Goal: Information Seeking & Learning: Find specific fact

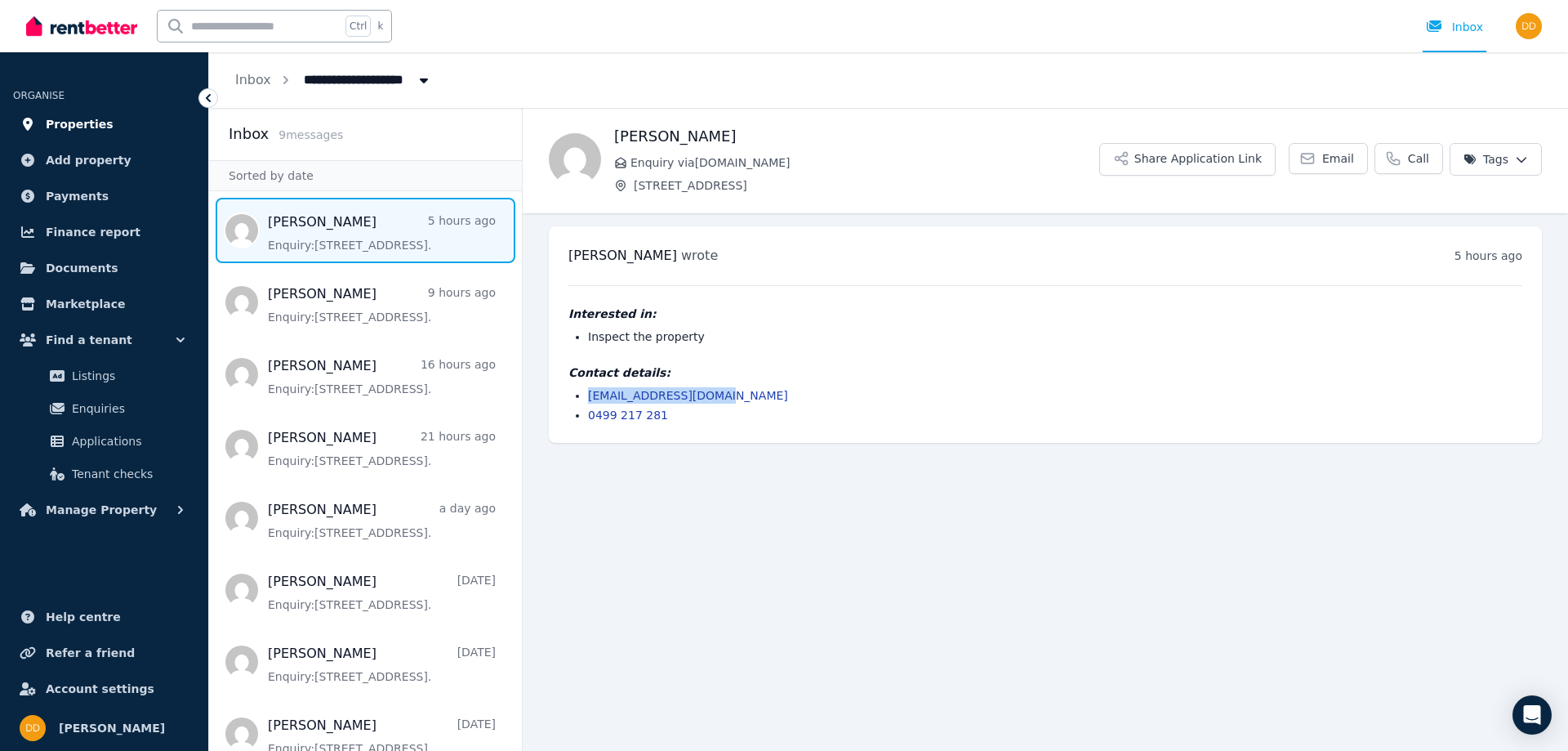
click at [71, 112] on link "Properties" at bounding box center [103, 124] width 182 height 33
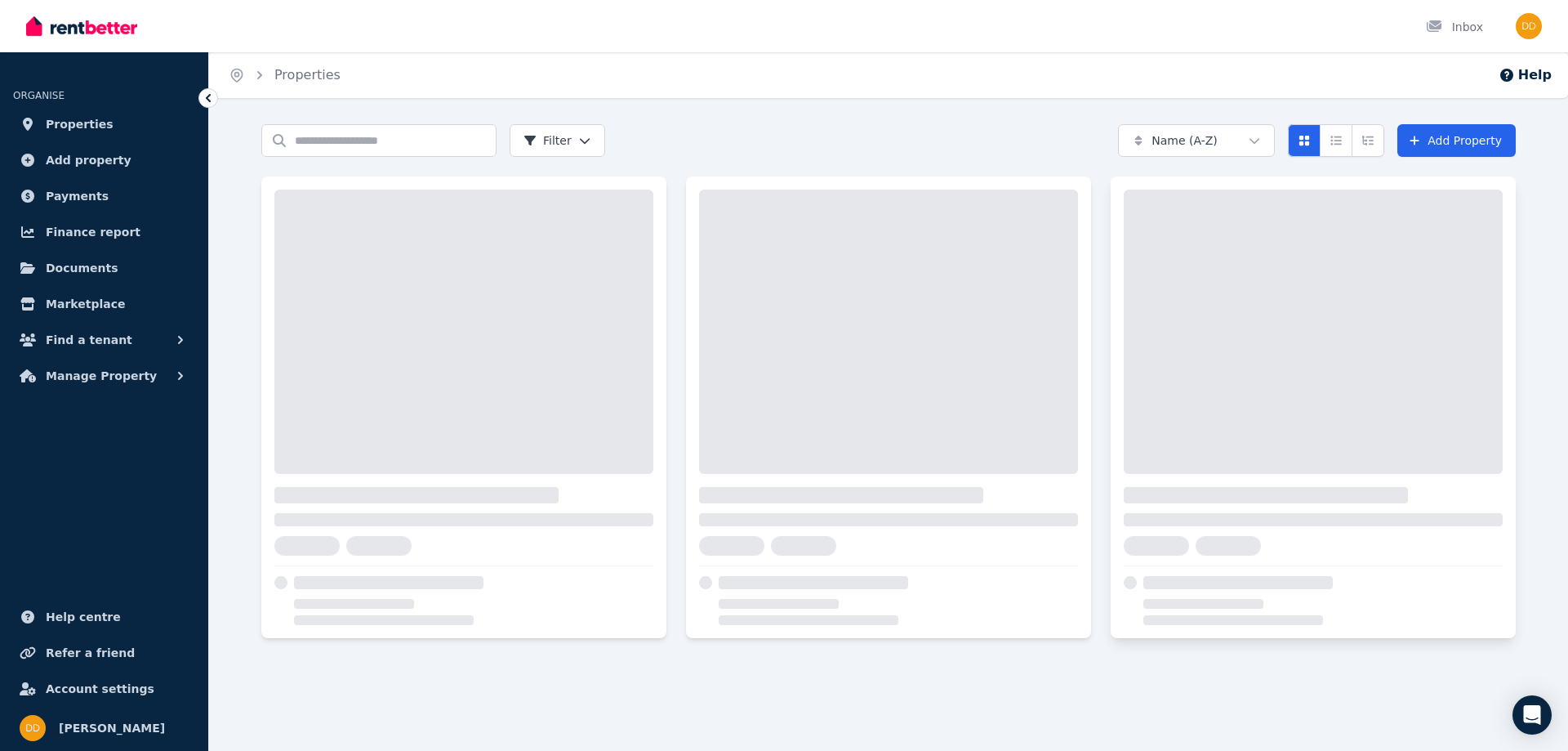
click at [1283, 436] on div at bounding box center [1313, 332] width 378 height 284
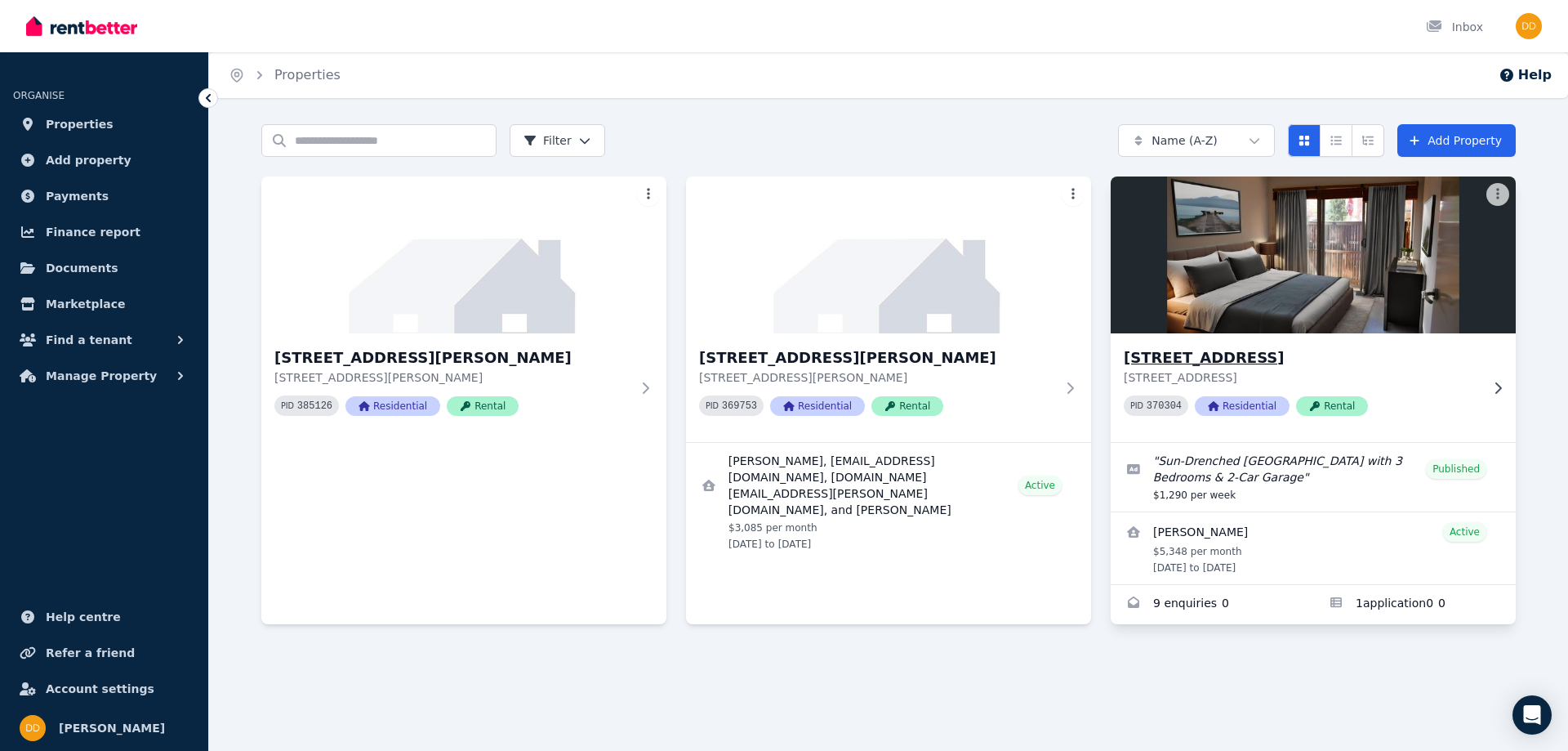
click at [1317, 307] on img at bounding box center [1314, 255] width 425 height 165
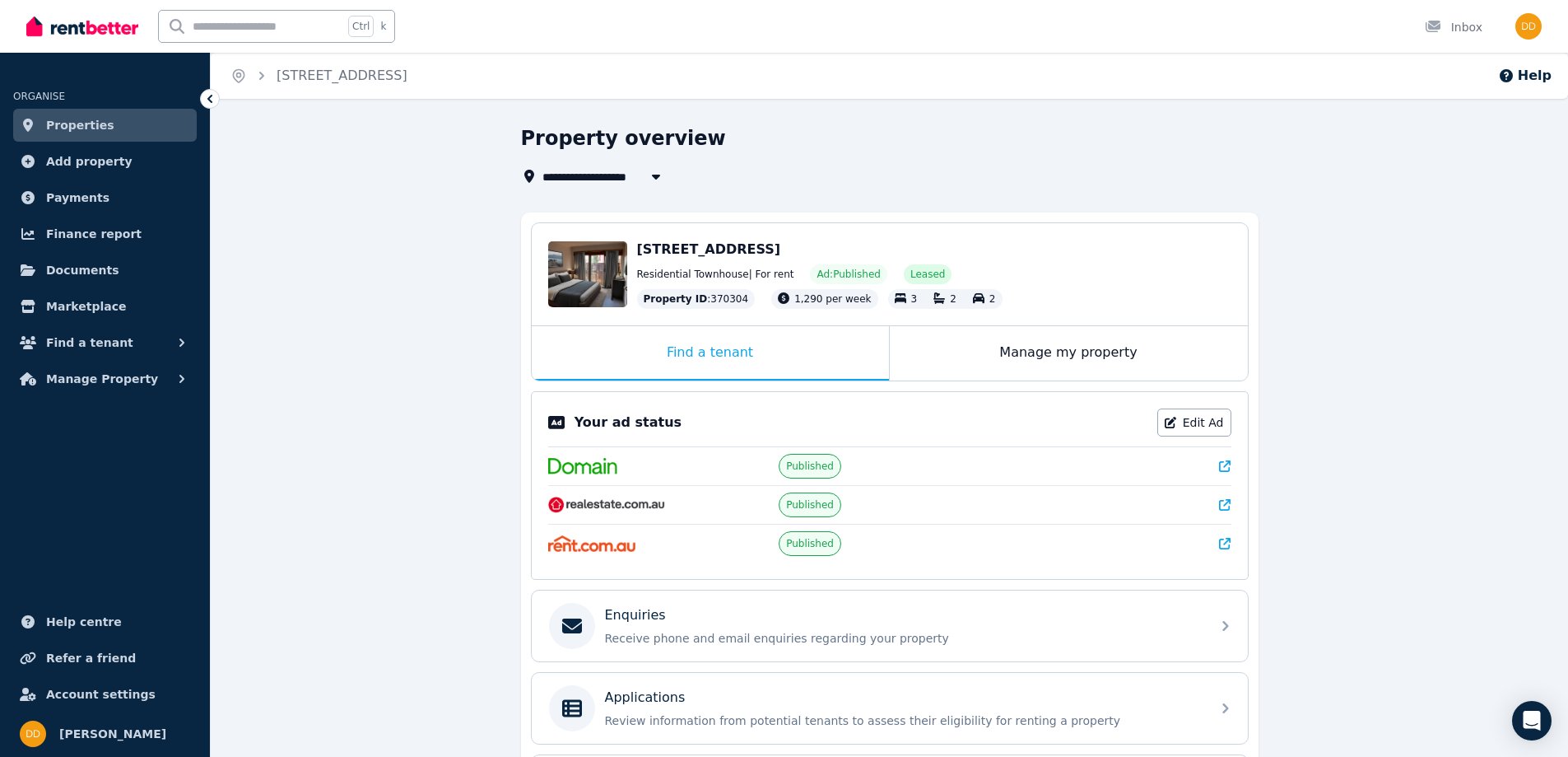
click at [57, 124] on span "Properties" at bounding box center [80, 125] width 68 height 20
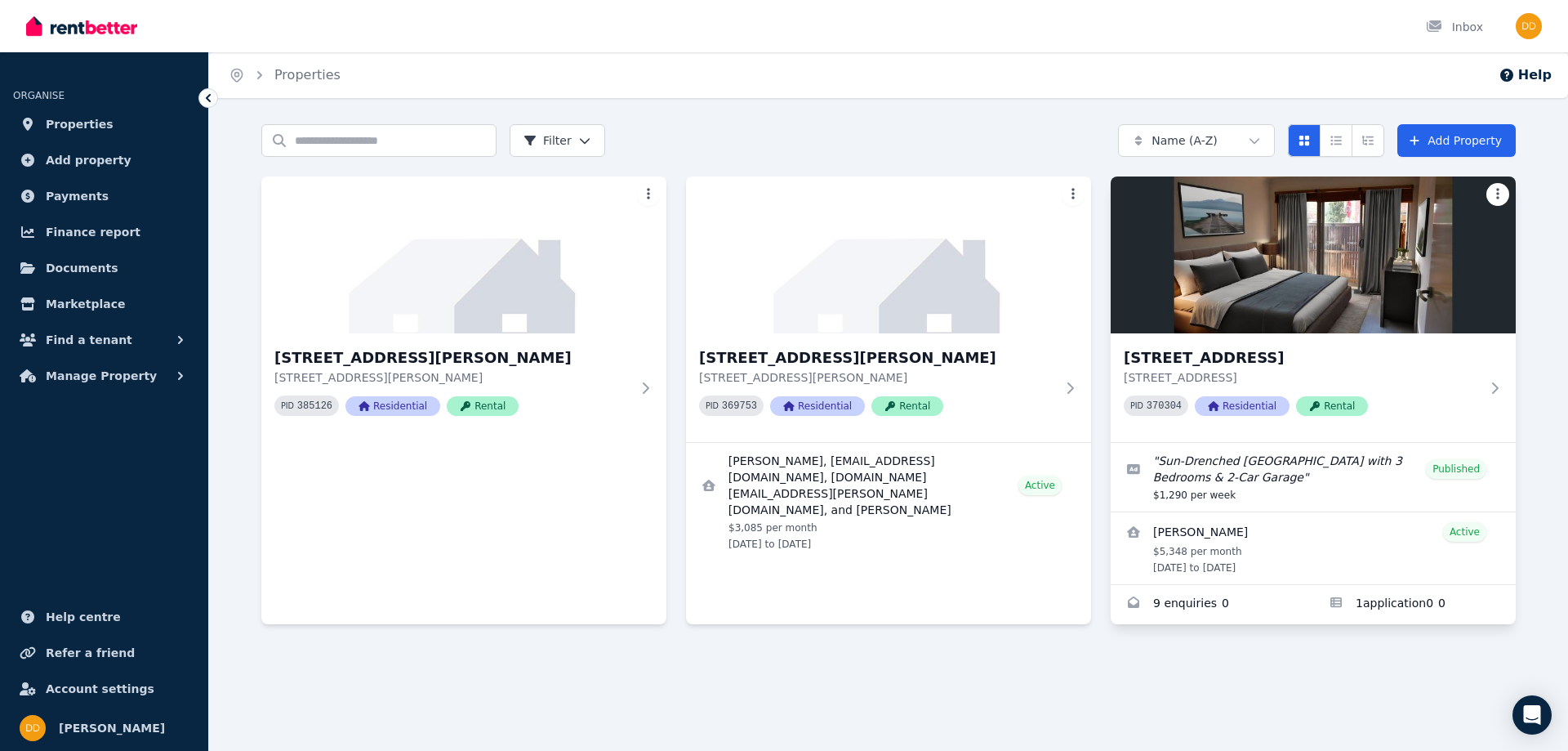
click at [1497, 190] on html "Open main menu Inbox Open user menu ORGANISE Properties Add property Payments F…" at bounding box center [784, 375] width 1568 height 751
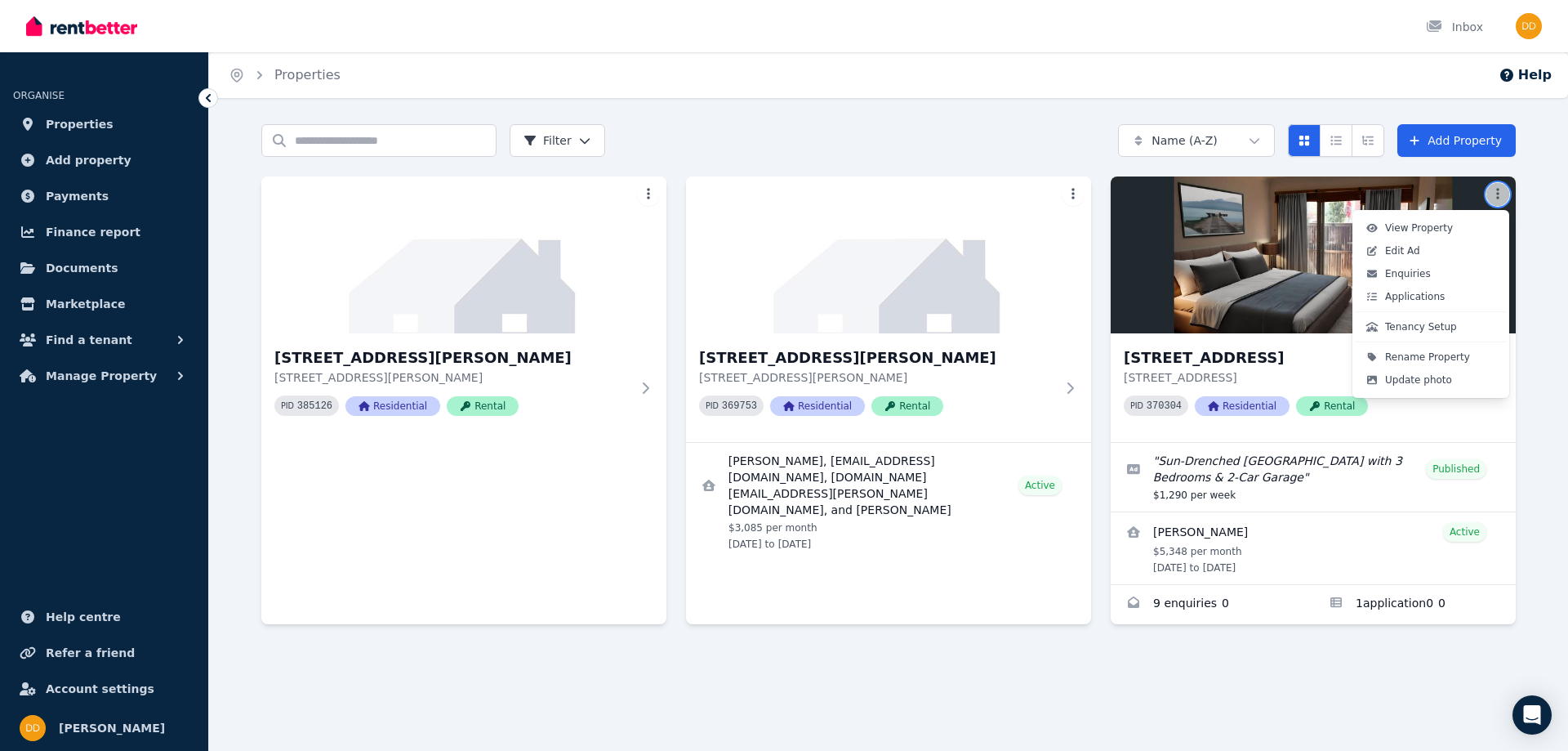
click at [926, 668] on html "Open main menu Inbox Open user menu ORGANISE Properties Add property Payments F…" at bounding box center [784, 375] width 1568 height 751
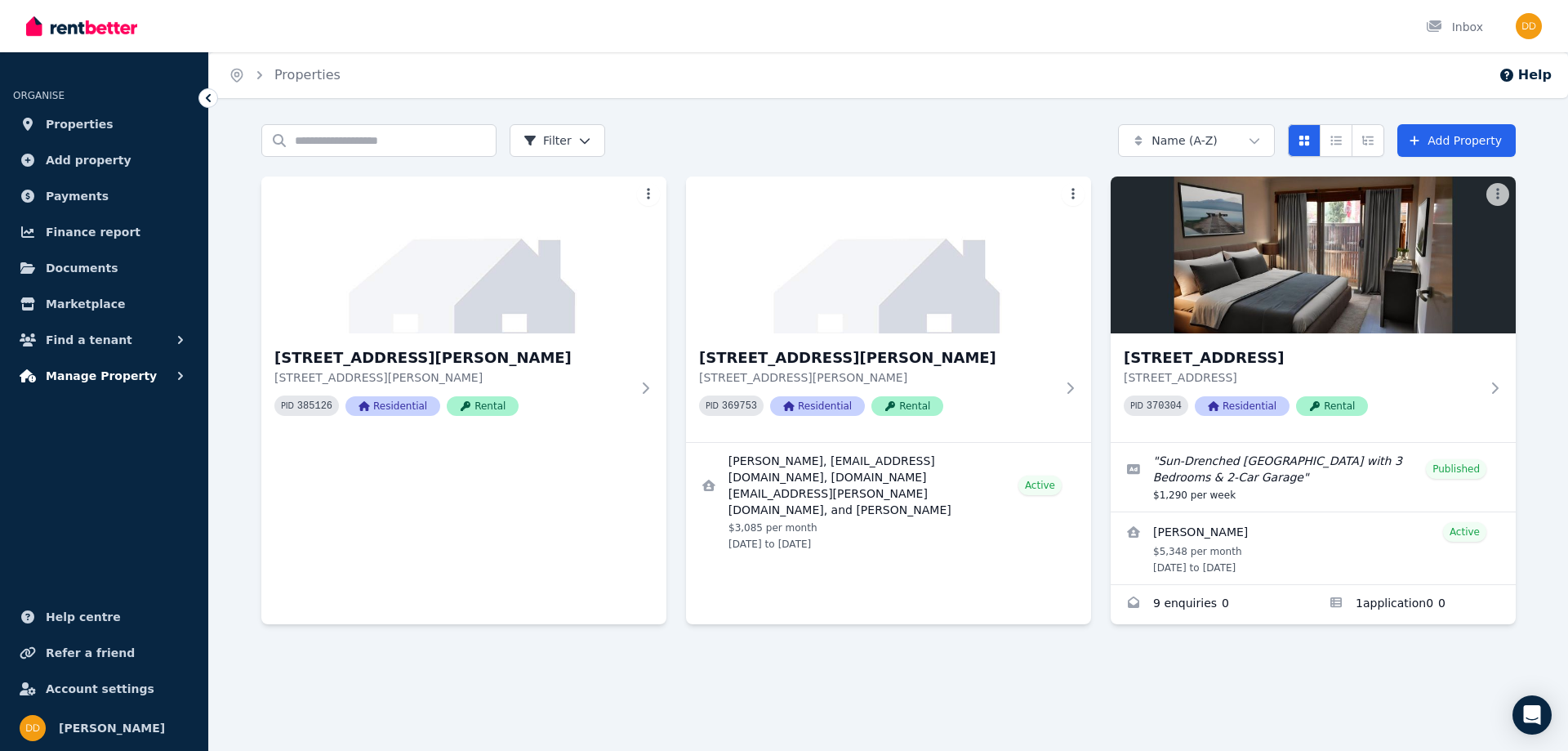
click at [76, 372] on span "Manage Property" at bounding box center [101, 376] width 111 height 20
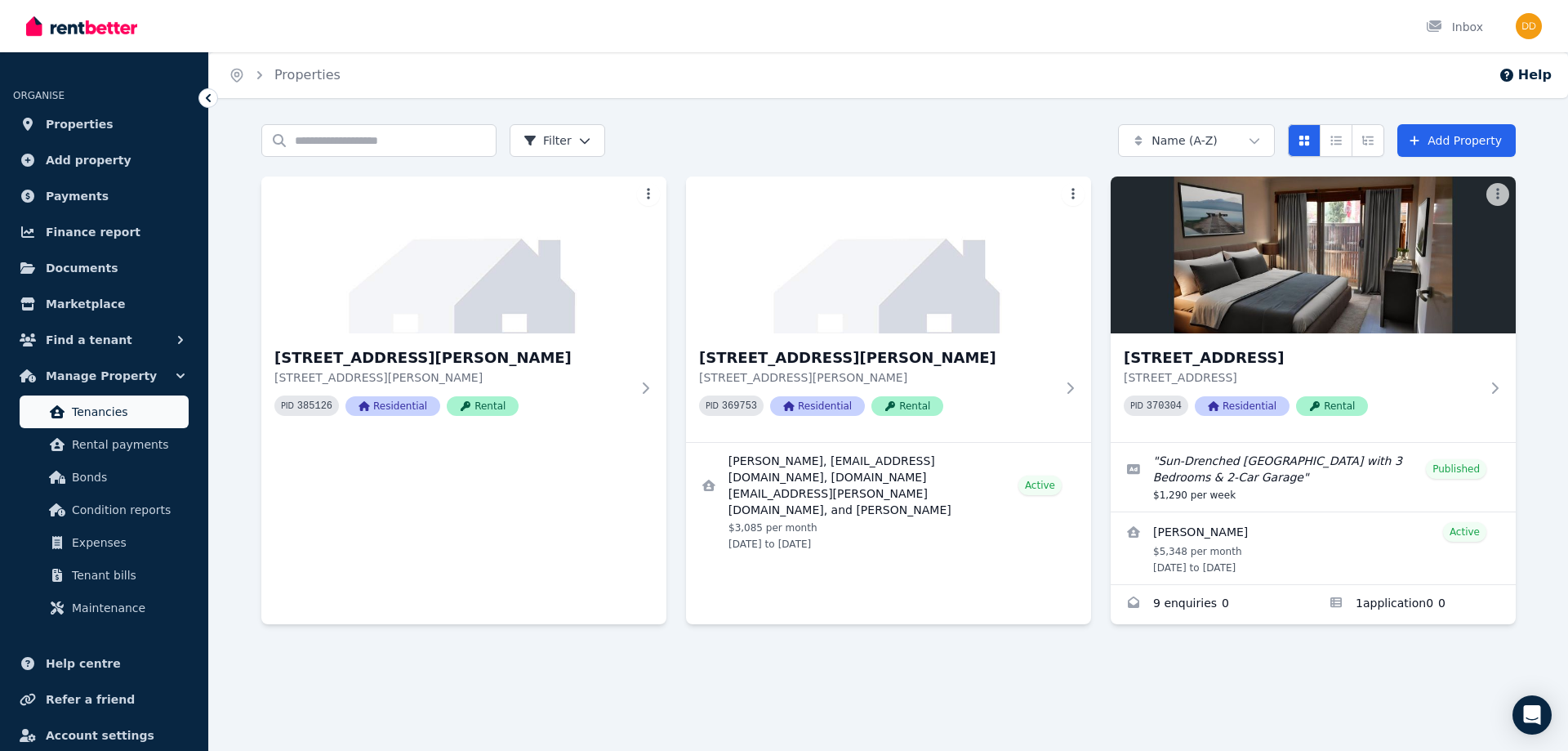
click at [102, 413] on span "Tenancies" at bounding box center [127, 412] width 110 height 20
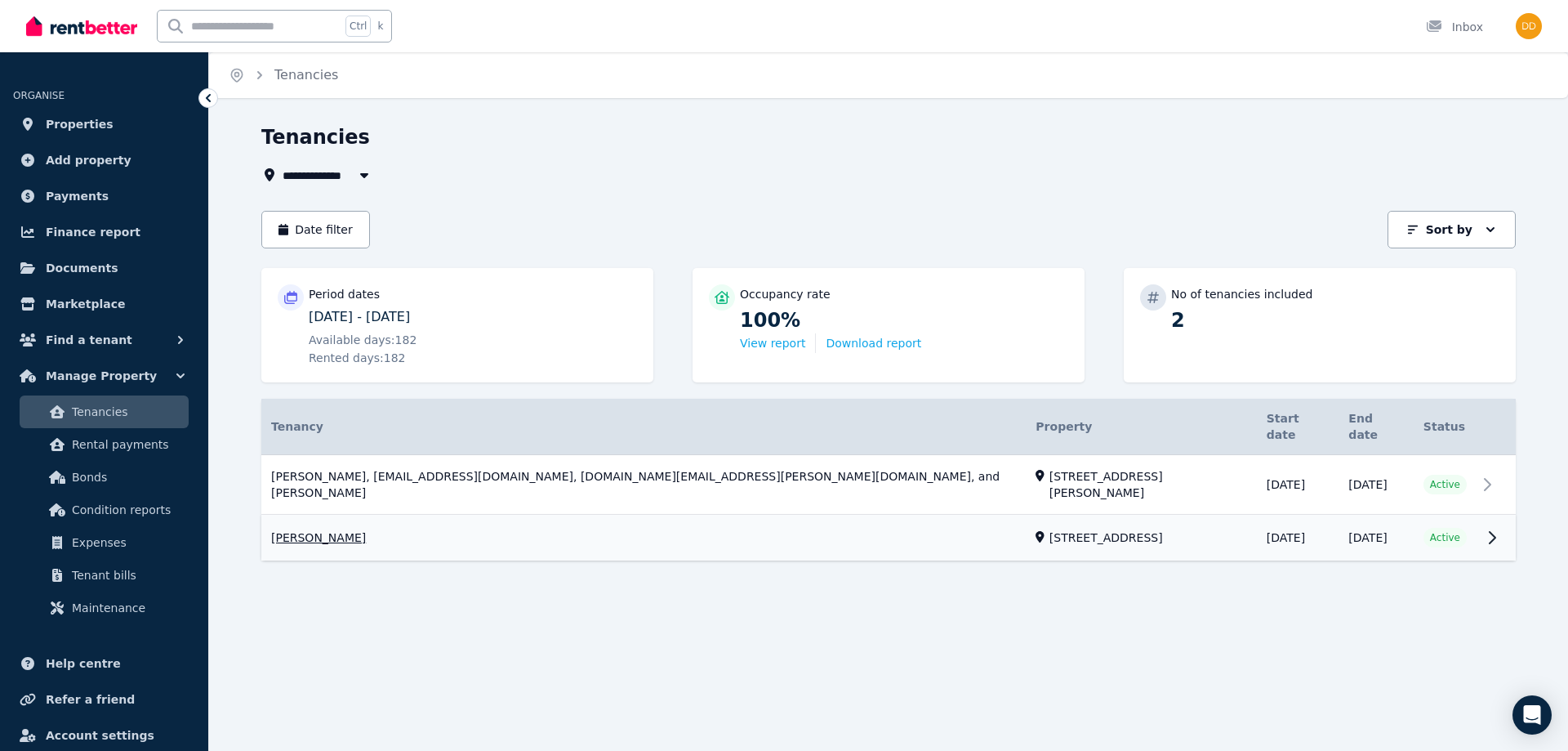
click at [294, 515] on link "View property details" at bounding box center [888, 538] width 1254 height 46
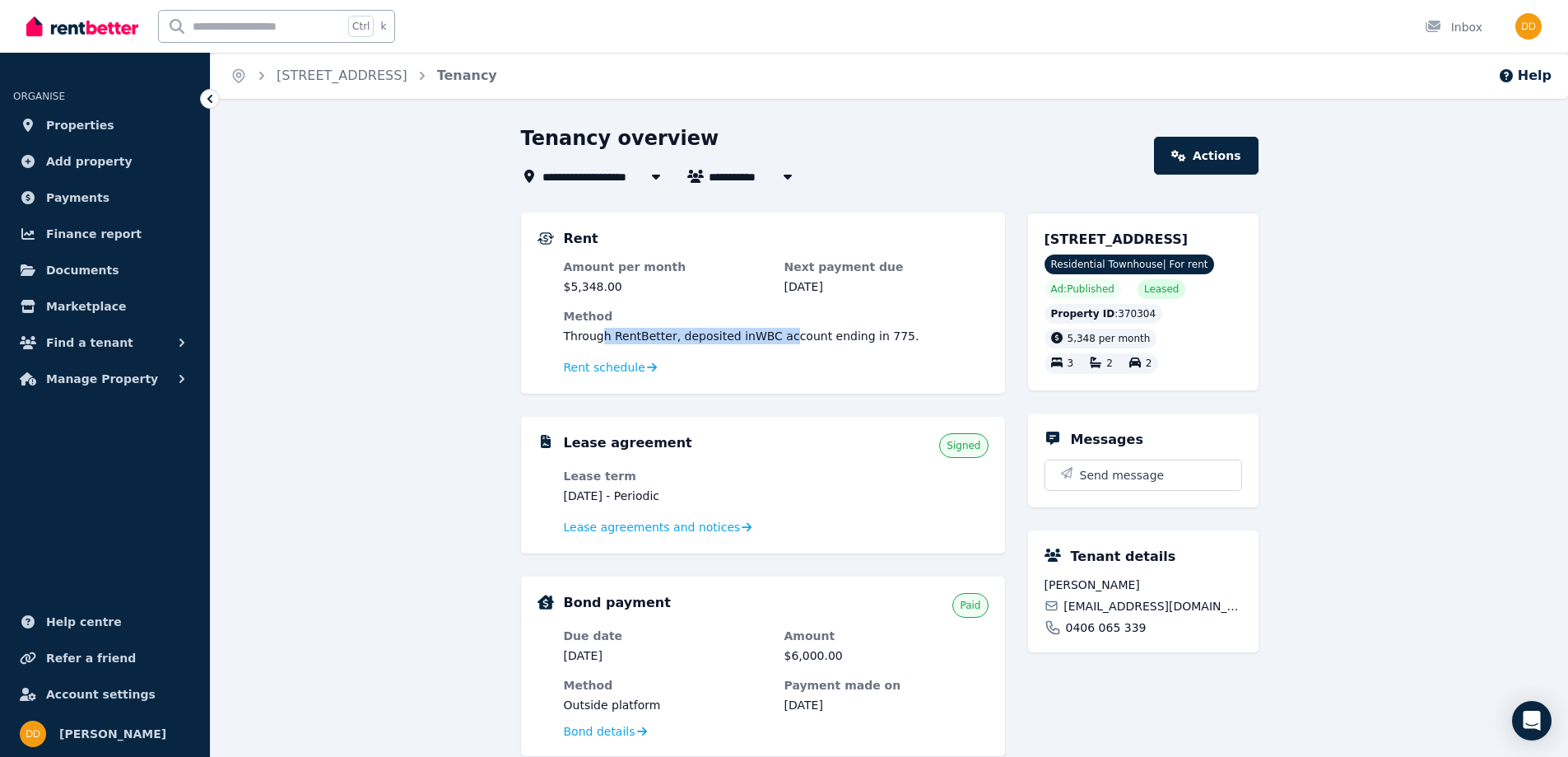
drag, startPoint x: 602, startPoint y: 339, endPoint x: 772, endPoint y: 340, distance: 170.0
click at [772, 340] on span "Through RentBetter , deposited in WBC account ending in 775 ." at bounding box center [742, 336] width 356 height 13
drag, startPoint x: 800, startPoint y: 337, endPoint x: 646, endPoint y: 335, distance: 154.0
click at [674, 336] on span "Through RentBetter , deposited in WBC account ending in 775 ." at bounding box center [742, 336] width 356 height 13
drag, startPoint x: 591, startPoint y: 332, endPoint x: 753, endPoint y: 336, distance: 162.0
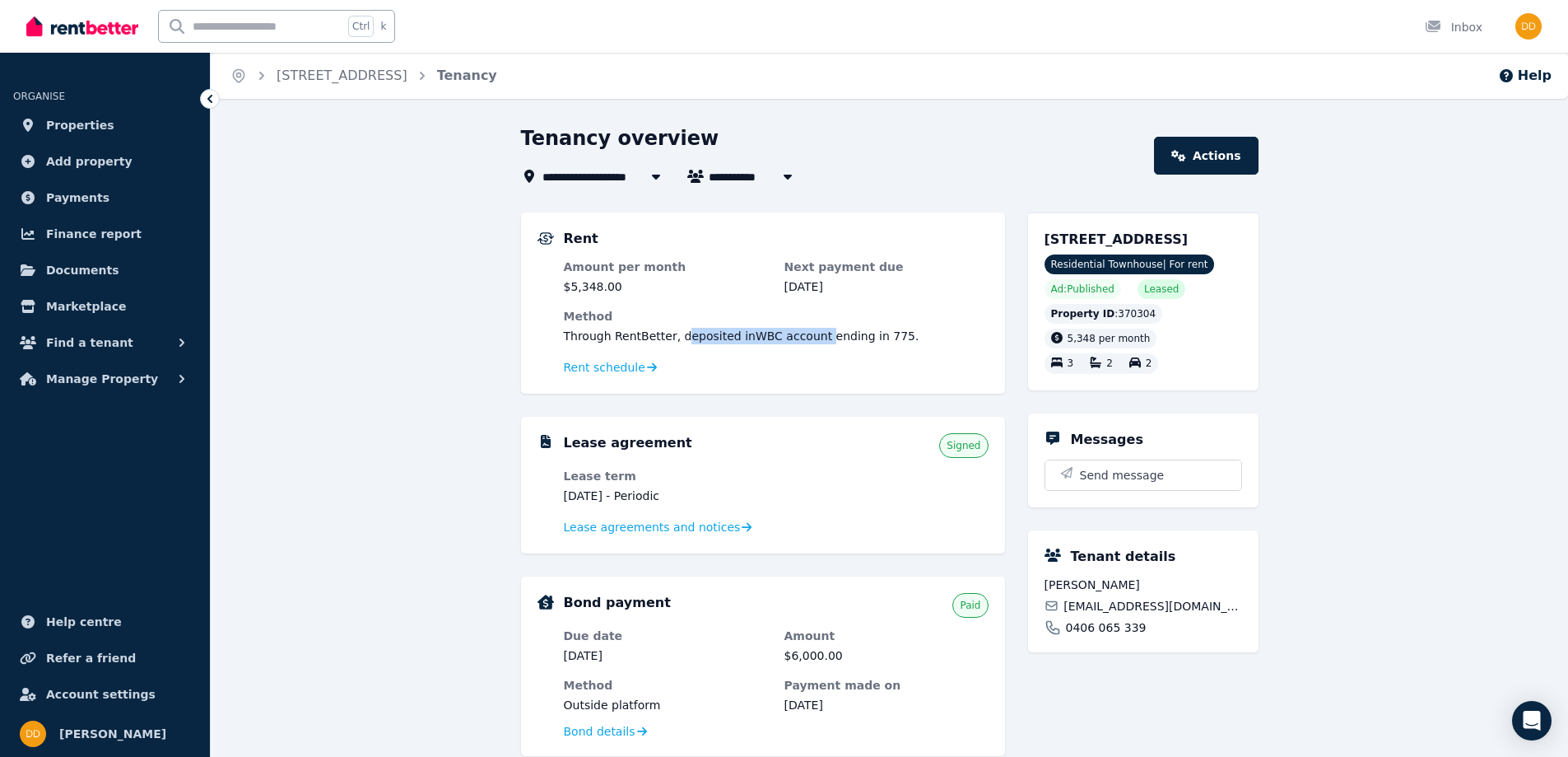
click at [747, 335] on span "Through RentBetter , deposited in WBC account ending in 775 ." at bounding box center [742, 336] width 356 height 13
drag, startPoint x: 822, startPoint y: 338, endPoint x: 696, endPoint y: 331, distance: 126.2
click at [696, 331] on span "Through RentBetter , deposited in WBC account ending in 775 ." at bounding box center [742, 336] width 356 height 13
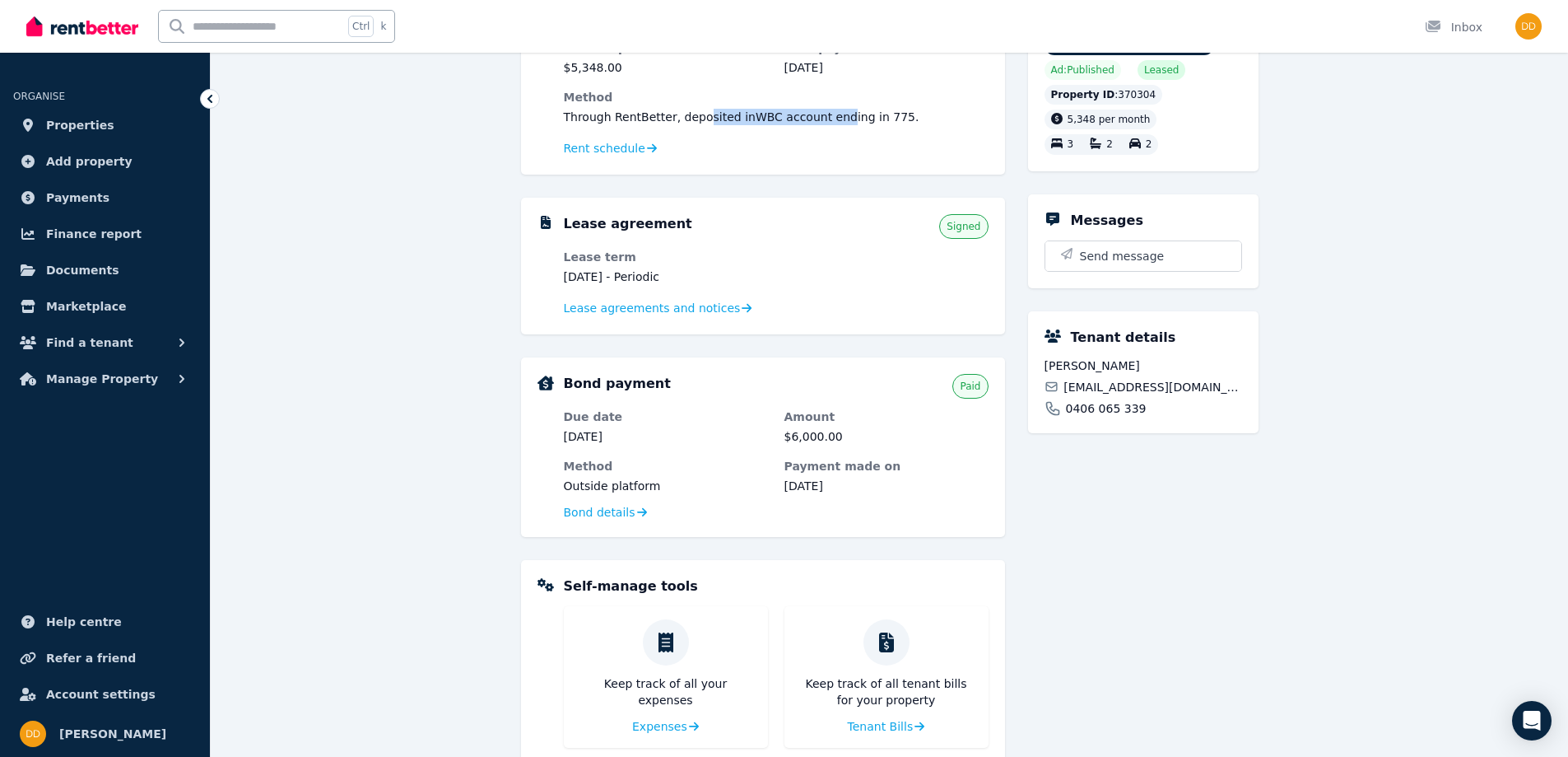
scroll to position [247, 0]
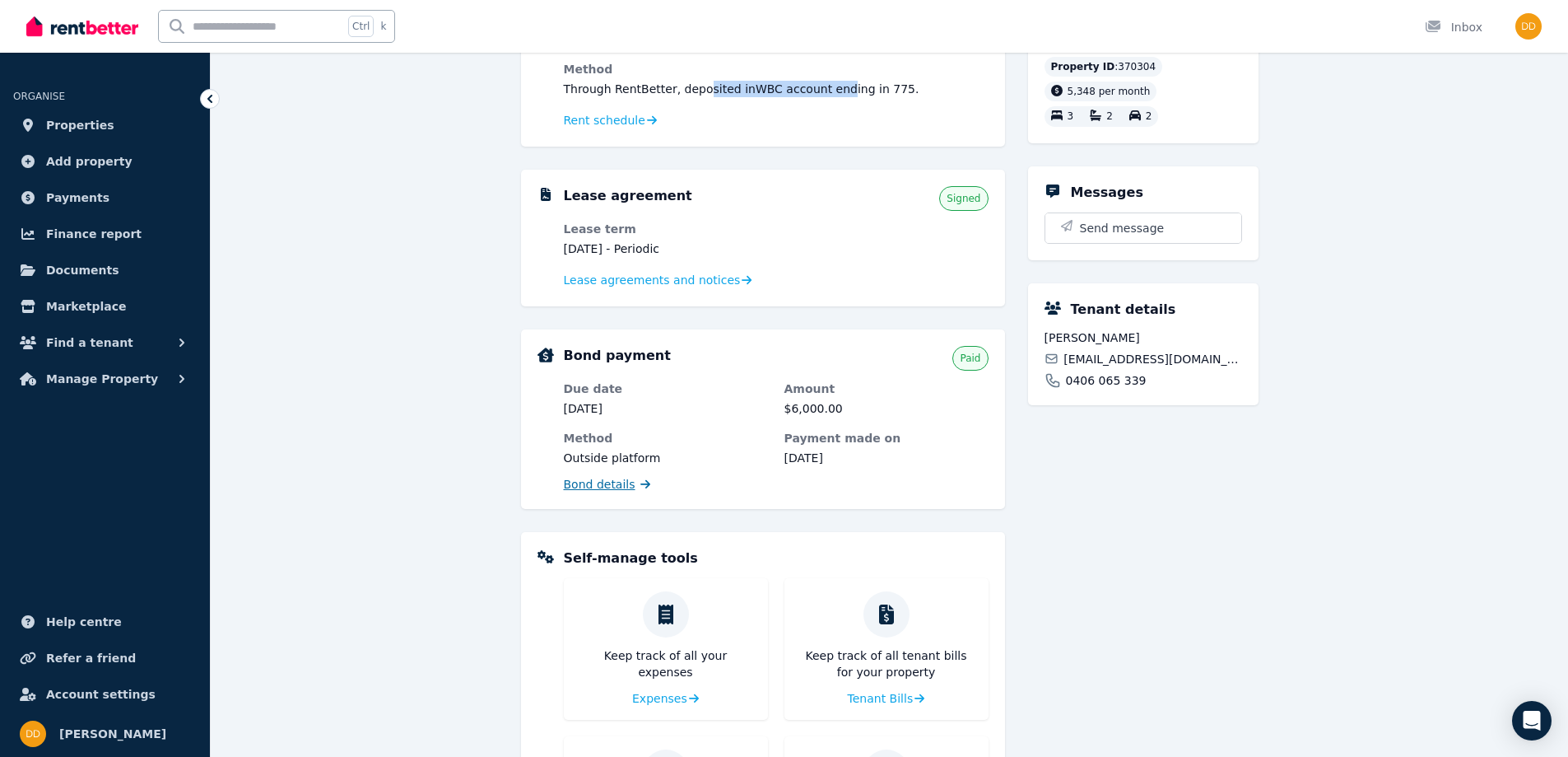
click at [594, 479] on span "Bond details" at bounding box center [600, 484] width 71 height 16
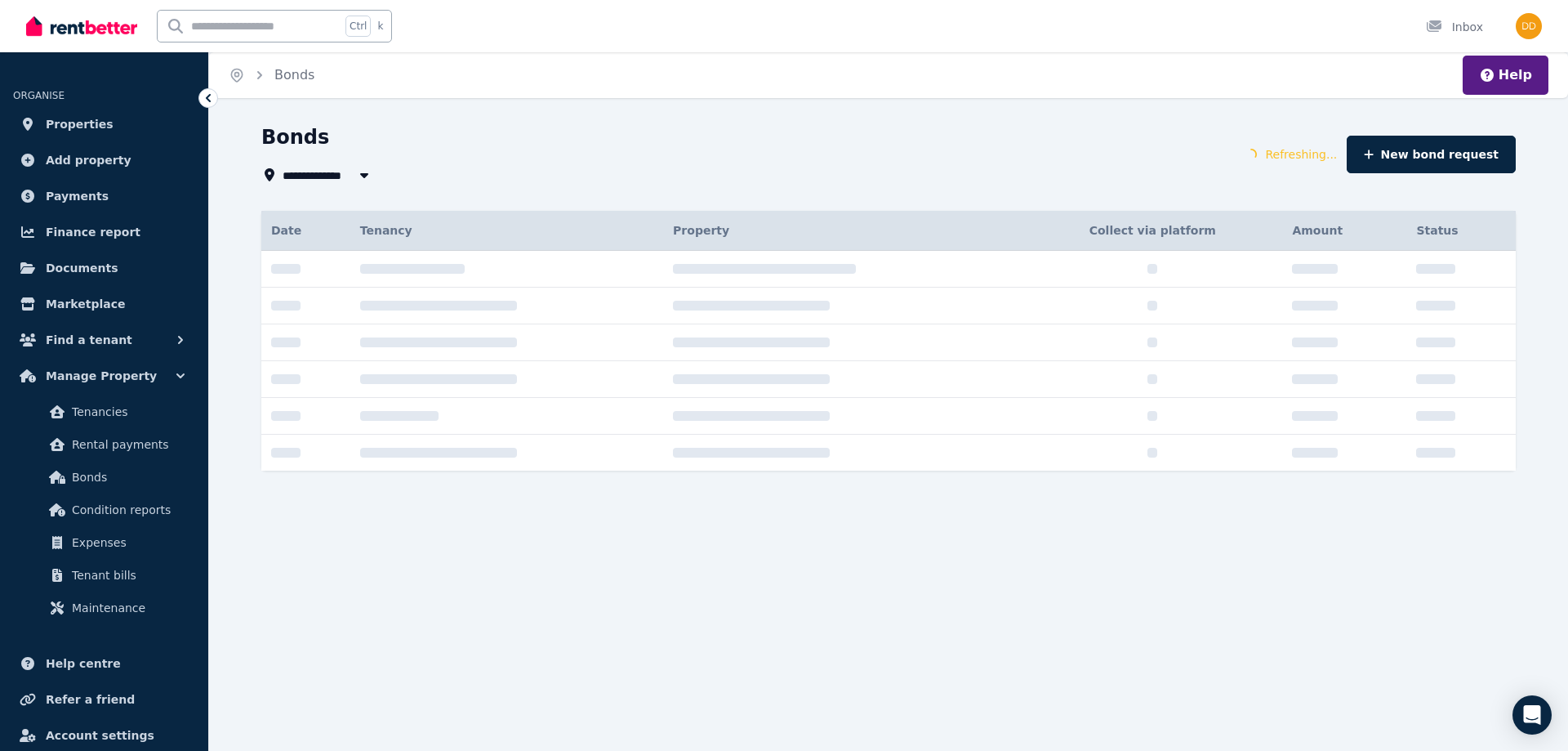
type input "**********"
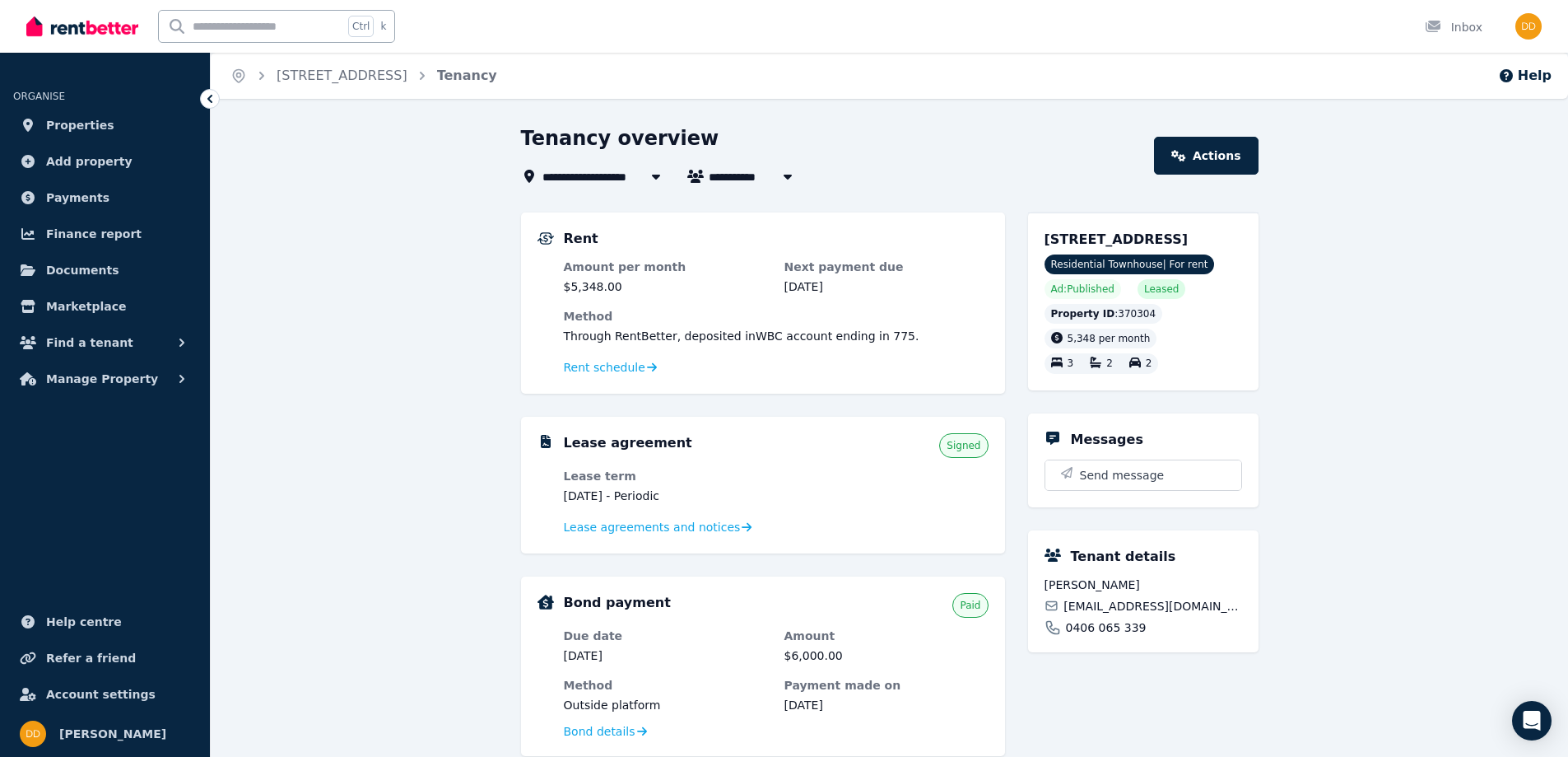
click at [784, 173] on icon "button" at bounding box center [788, 176] width 16 height 13
type input "**********"
click at [917, 121] on div "**********" at bounding box center [784, 378] width 1568 height 757
click at [605, 527] on span "Lease agreements and notices" at bounding box center [653, 527] width 177 height 16
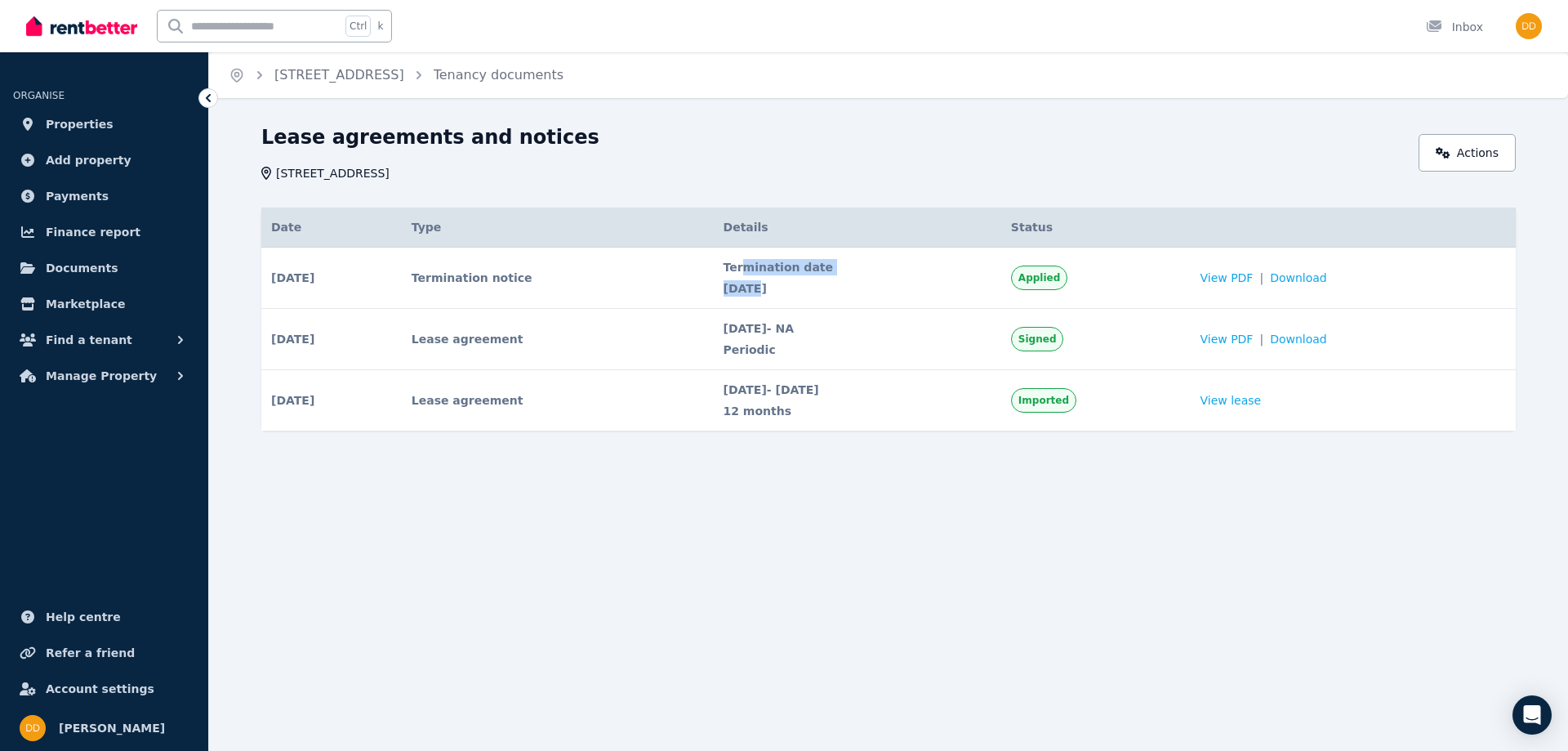
drag, startPoint x: 729, startPoint y: 265, endPoint x: 746, endPoint y: 287, distance: 27.8
click at [744, 287] on div "Termination date [DATE]" at bounding box center [857, 277] width 268 height 37
drag, startPoint x: 746, startPoint y: 287, endPoint x: 770, endPoint y: 286, distance: 24.0
click at [753, 287] on span "[DATE]" at bounding box center [857, 288] width 268 height 16
drag, startPoint x: 765, startPoint y: 282, endPoint x: 714, endPoint y: 263, distance: 54.4
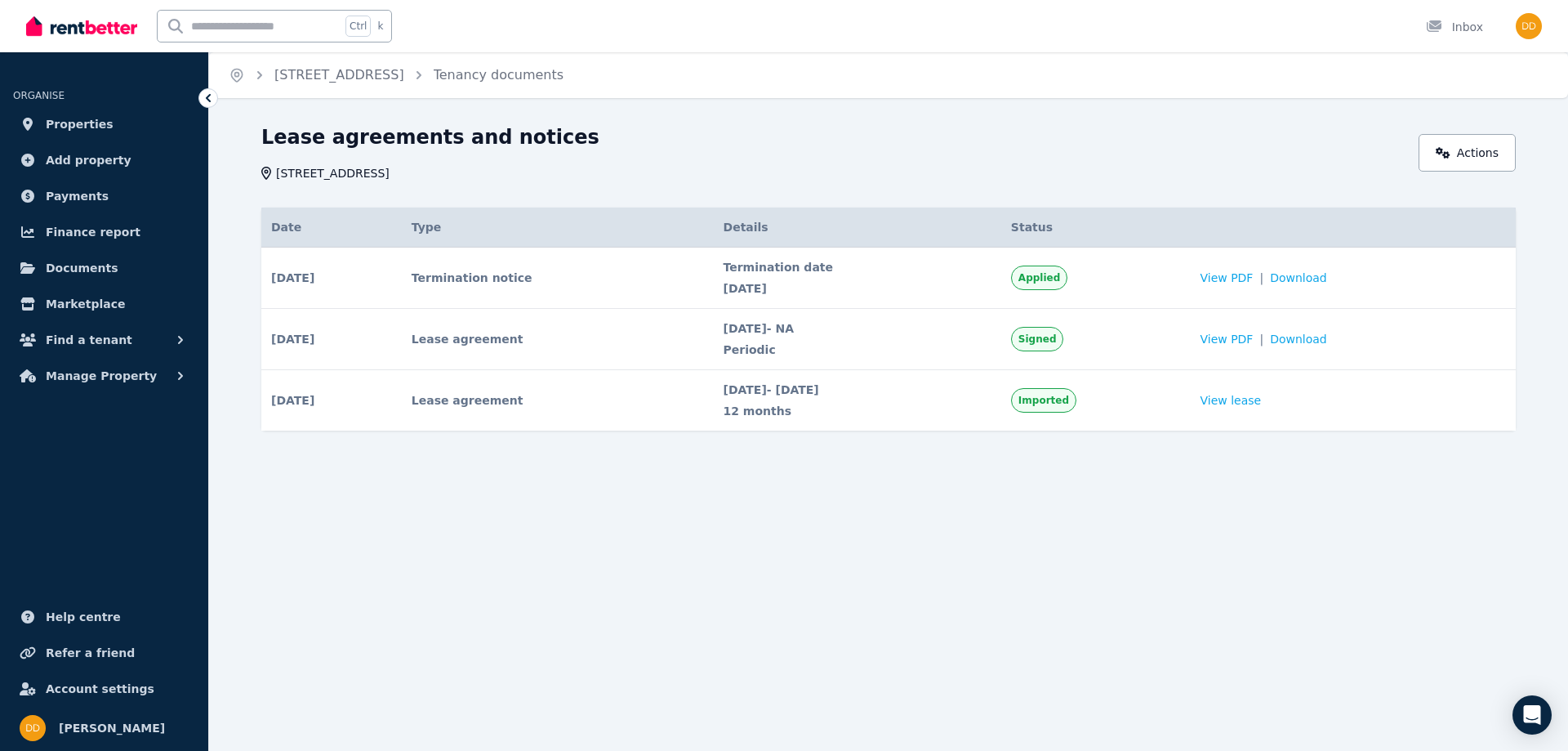
click at [723, 264] on div "Termination date [DATE]" at bounding box center [857, 277] width 268 height 37
click at [723, 263] on span "Termination date" at bounding box center [857, 267] width 268 height 16
drag, startPoint x: 767, startPoint y: 293, endPoint x: 740, endPoint y: 268, distance: 36.8
click at [743, 270] on div "Termination date [DATE]" at bounding box center [857, 277] width 268 height 37
click at [740, 268] on span "Termination date" at bounding box center [857, 267] width 268 height 16
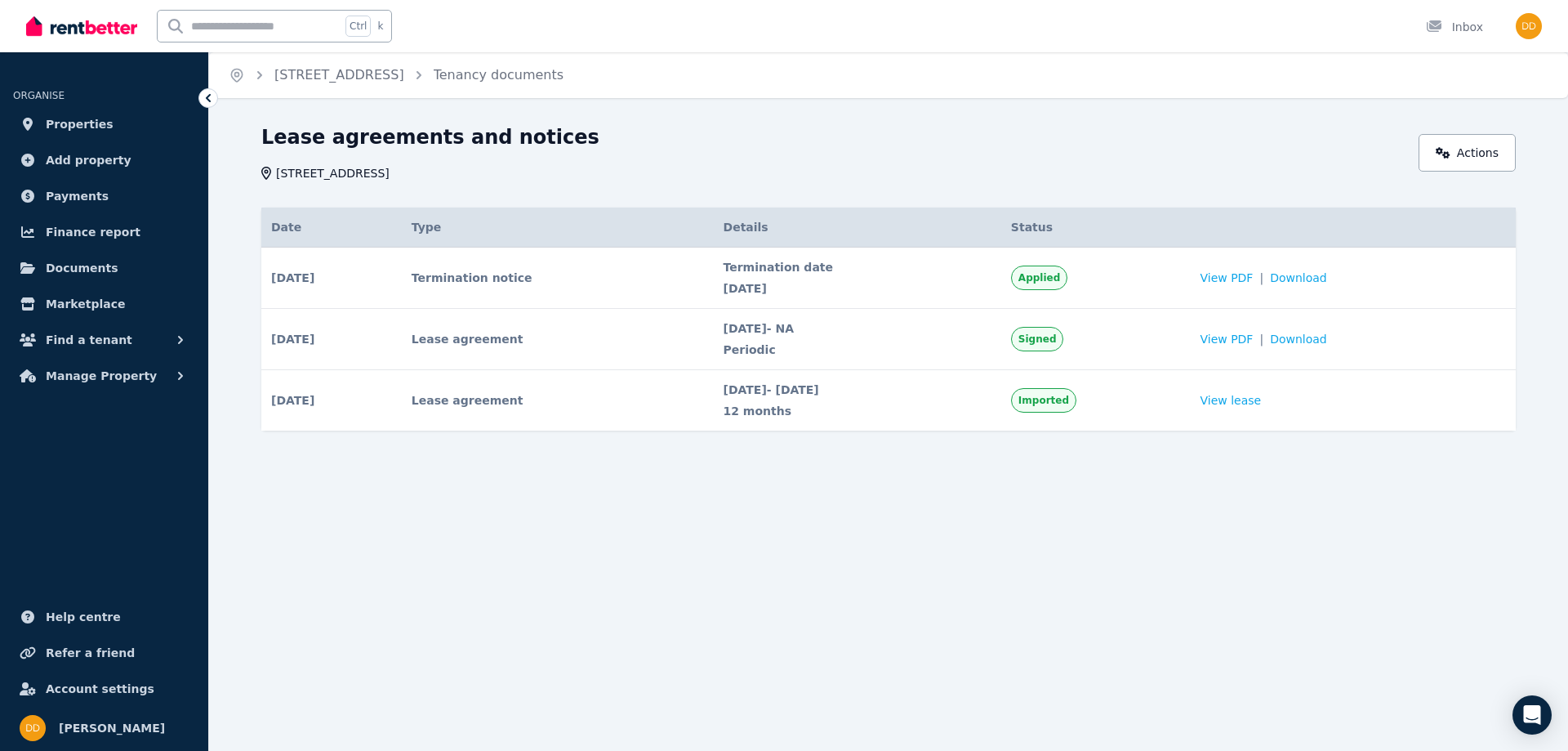
click at [798, 548] on div "Home [STREET_ADDRESS] Tenancy documents Lease agreements and notices [STREET_AD…" at bounding box center [784, 375] width 1568 height 751
